Goal: Use online tool/utility: Utilize a website feature to perform a specific function

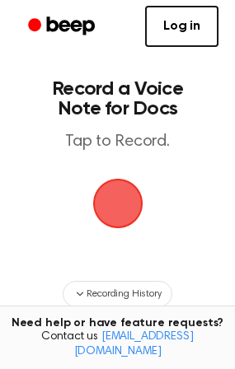
click at [111, 199] on span "button" at bounding box center [116, 203] width 77 height 77
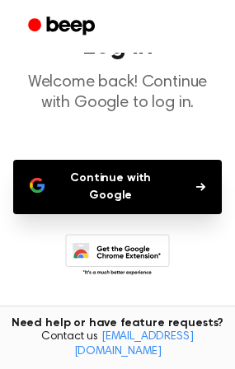
scroll to position [136, 0]
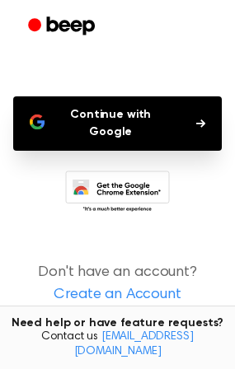
click at [114, 104] on button "Continue with Google" at bounding box center [117, 123] width 208 height 54
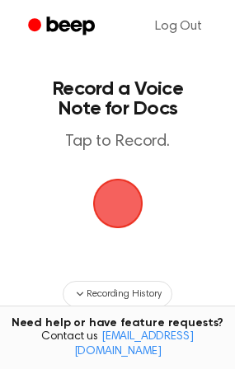
click at [118, 201] on span "button" at bounding box center [117, 203] width 56 height 56
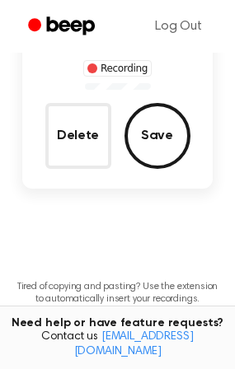
scroll to position [82, 0]
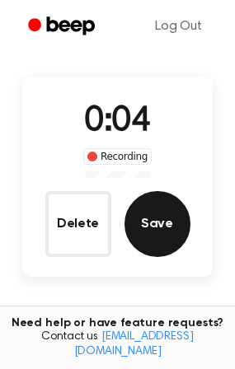
click at [152, 230] on button "Save" at bounding box center [157, 224] width 66 height 66
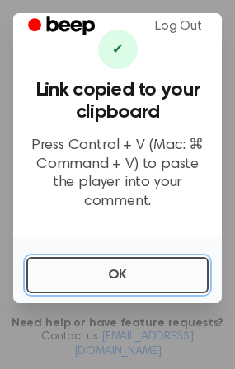
click at [116, 273] on button "OK" at bounding box center [117, 275] width 182 height 36
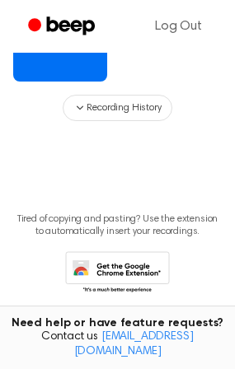
scroll to position [247, 0]
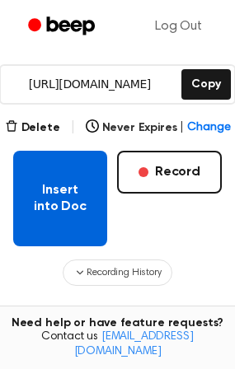
click at [79, 221] on button "Insert into Doc" at bounding box center [60, 199] width 94 height 96
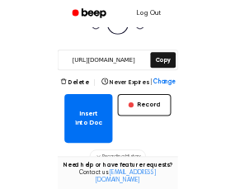
scroll to position [191, 0]
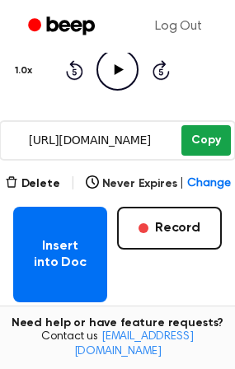
click at [198, 143] on button "Copy" at bounding box center [205, 140] width 49 height 30
